Goal: Register for event/course

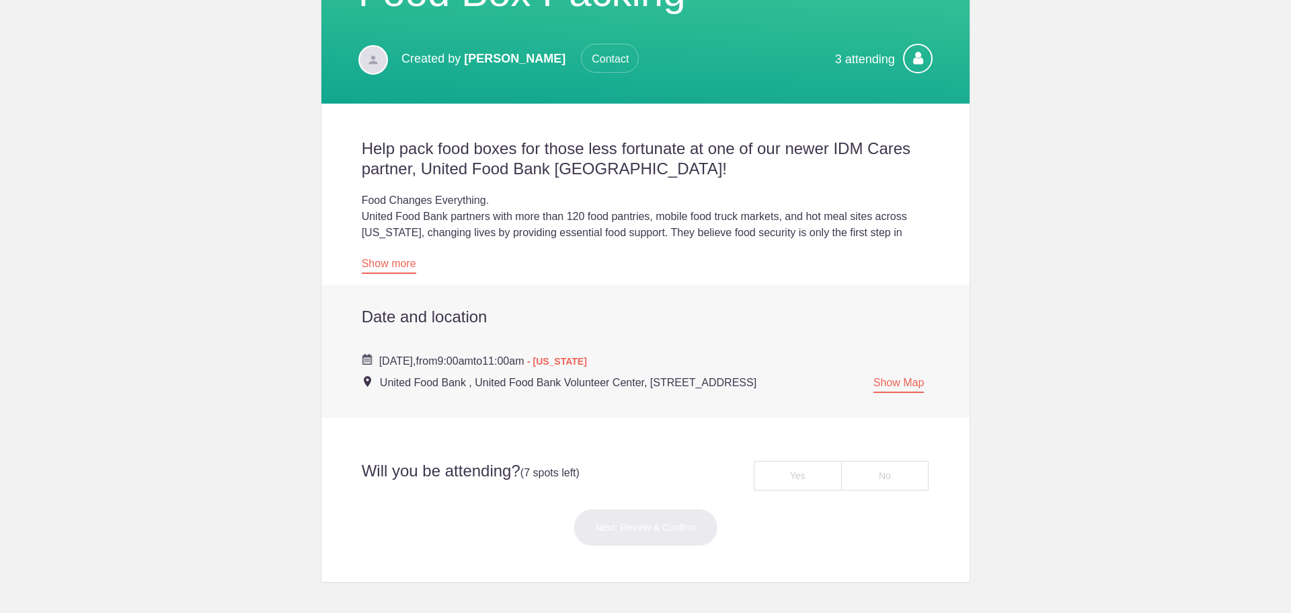
scroll to position [336, 0]
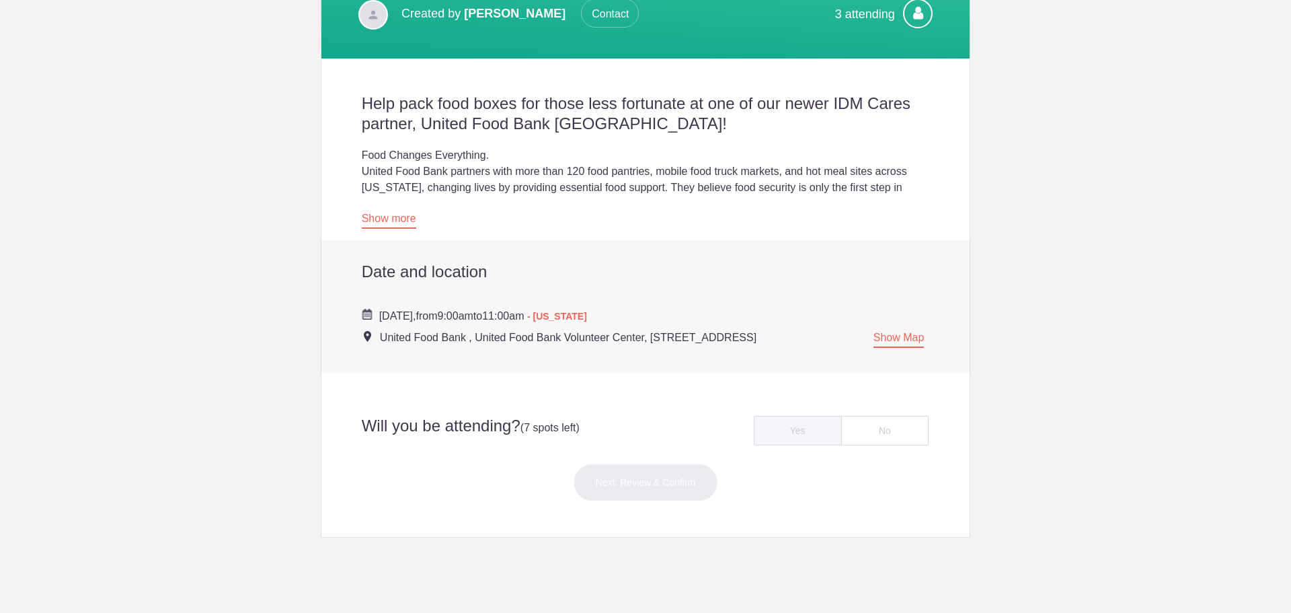
click at [780, 445] on div "Yes" at bounding box center [798, 431] width 88 height 30
radio input "true"
click at [652, 491] on button "Next: Review & Confirm" at bounding box center [646, 482] width 145 height 38
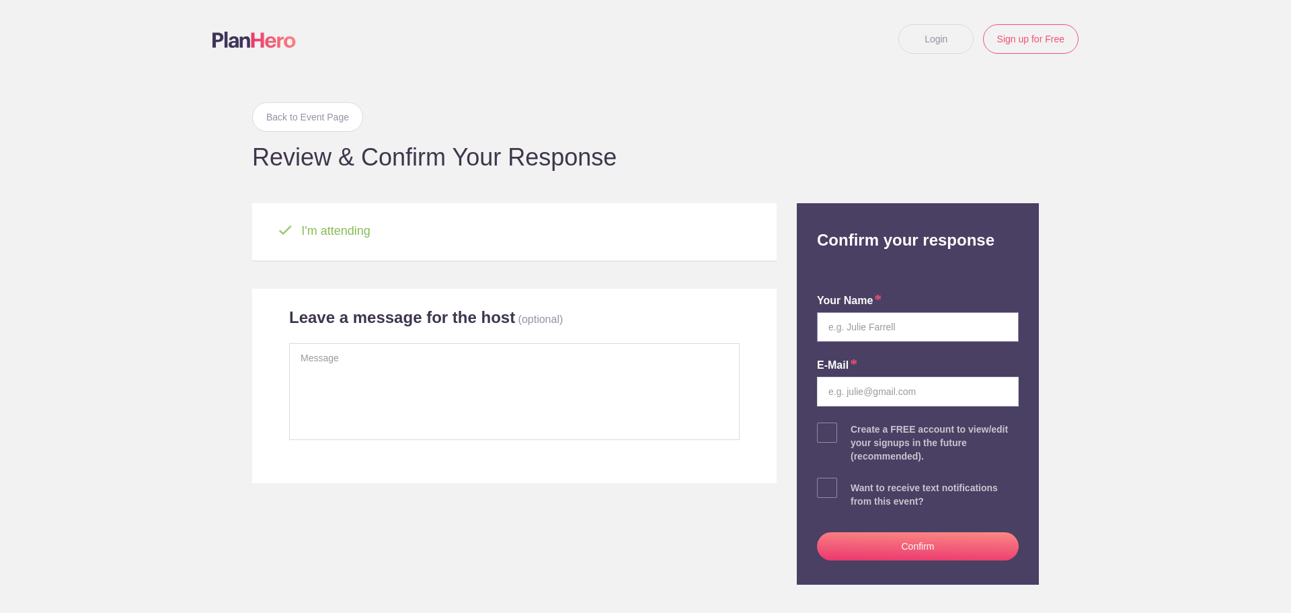
click at [951, 327] on input "text" at bounding box center [918, 327] width 202 height 30
type input "[PERSON_NAME]"
click at [898, 390] on input "email" at bounding box center [918, 392] width 202 height 30
type input "[PERSON_NAME]."
